Goal: Find specific page/section: Find specific page/section

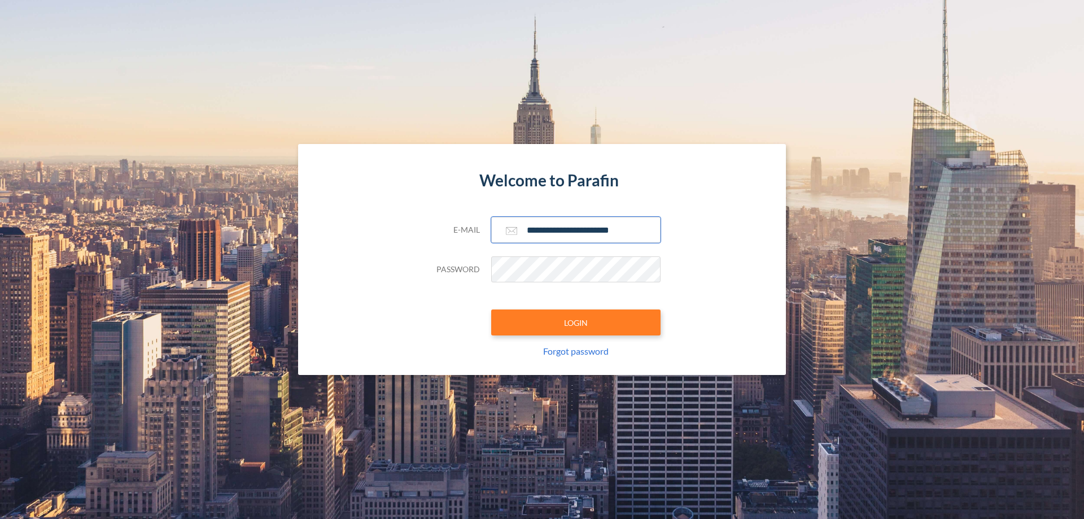
type input "**********"
click at [576, 323] on button "LOGIN" at bounding box center [575, 323] width 169 height 26
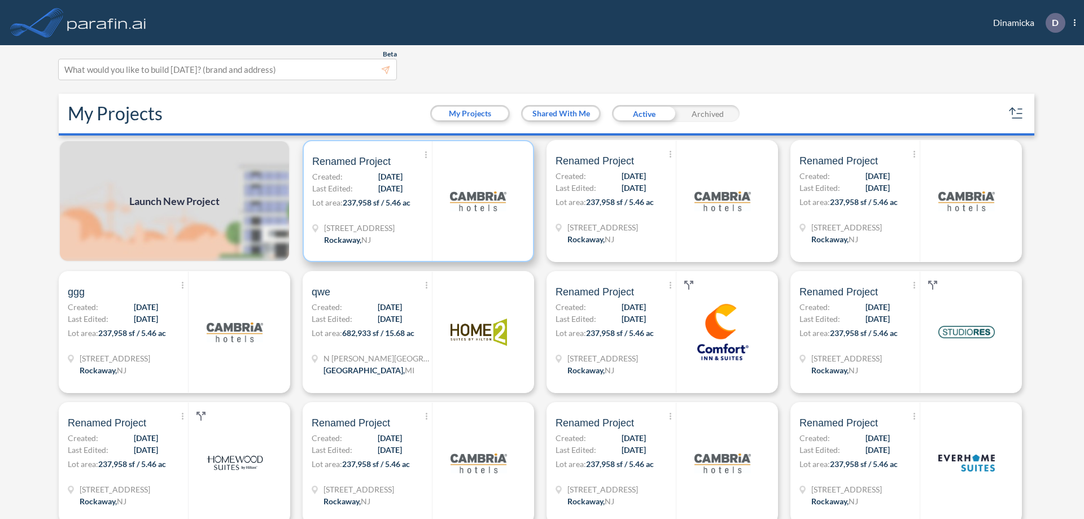
scroll to position [3, 0]
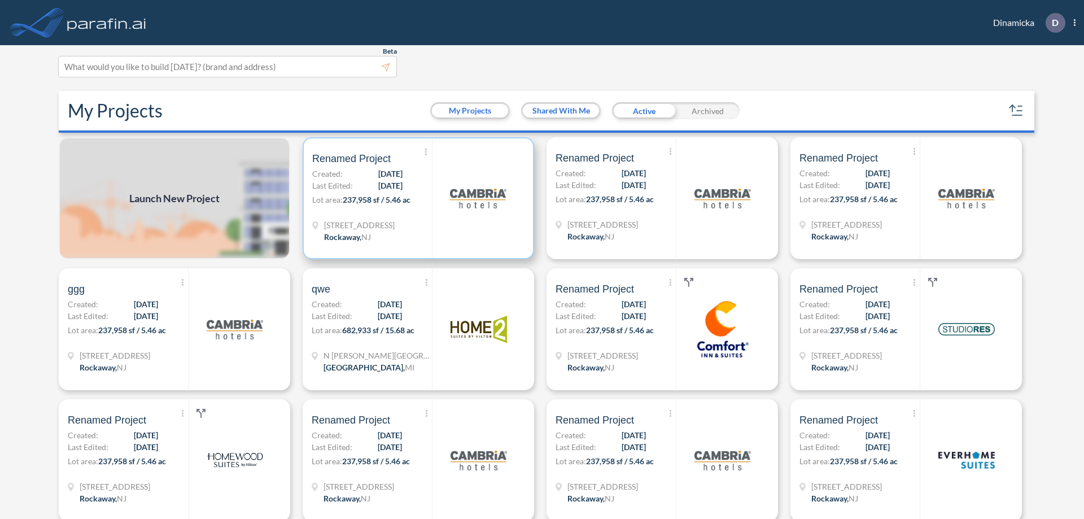
click at [416, 198] on p "Lot area: 237,958 sf / 5.46 ac" at bounding box center [372, 202] width 120 height 16
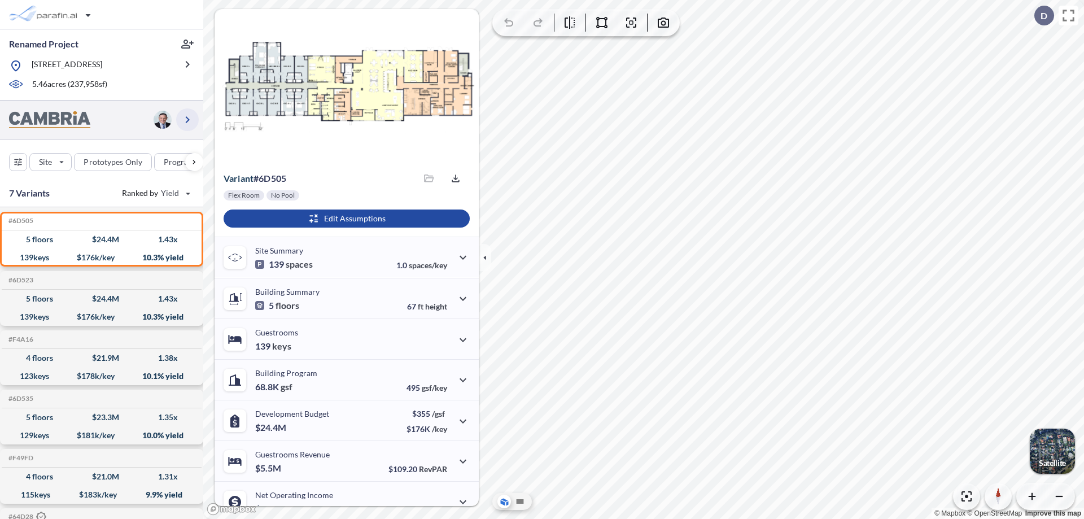
click at [188, 119] on icon "button" at bounding box center [188, 120] width 14 height 14
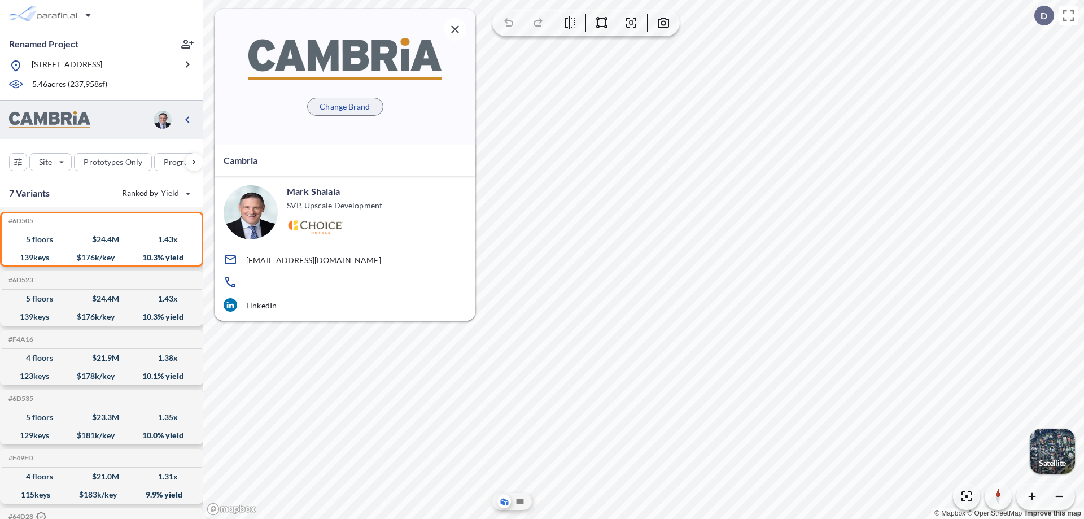
click at [345, 106] on p "Change Brand" at bounding box center [345, 106] width 50 height 11
